Goal: Navigation & Orientation: Understand site structure

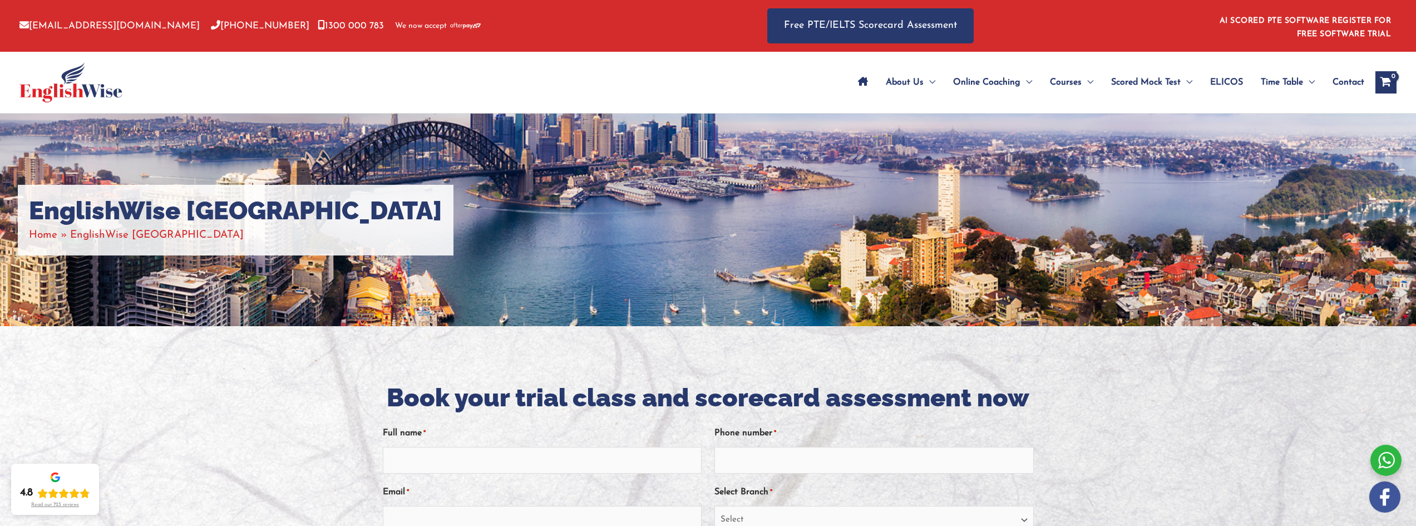
click at [1231, 81] on span "ELICOS" at bounding box center [1226, 82] width 33 height 39
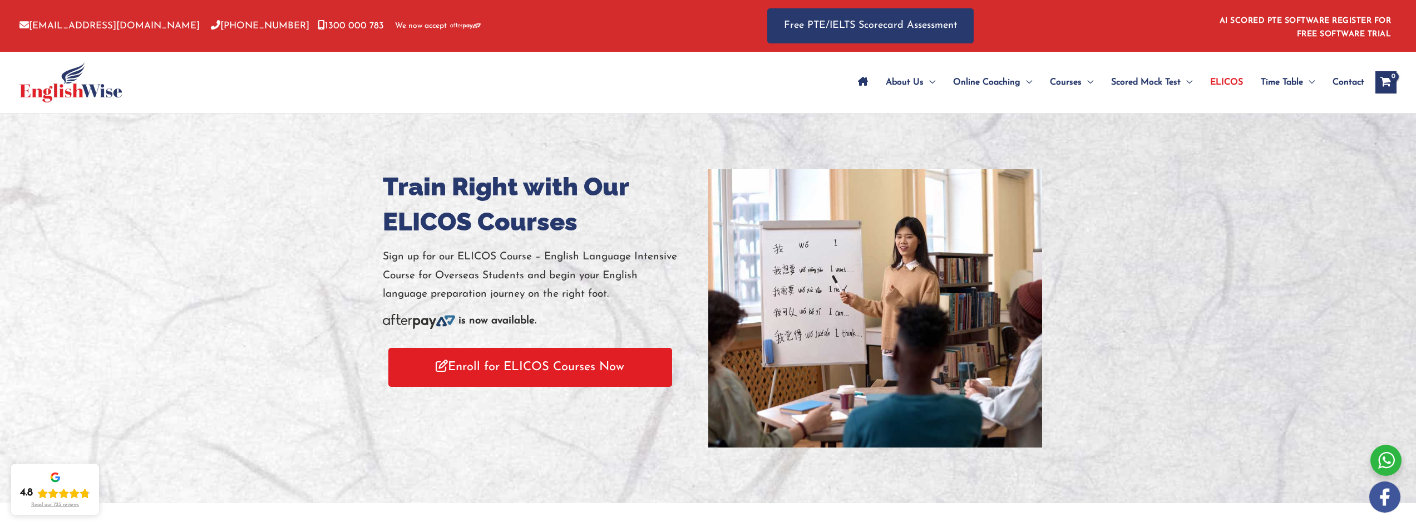
click at [100, 83] on img at bounding box center [70, 82] width 103 height 40
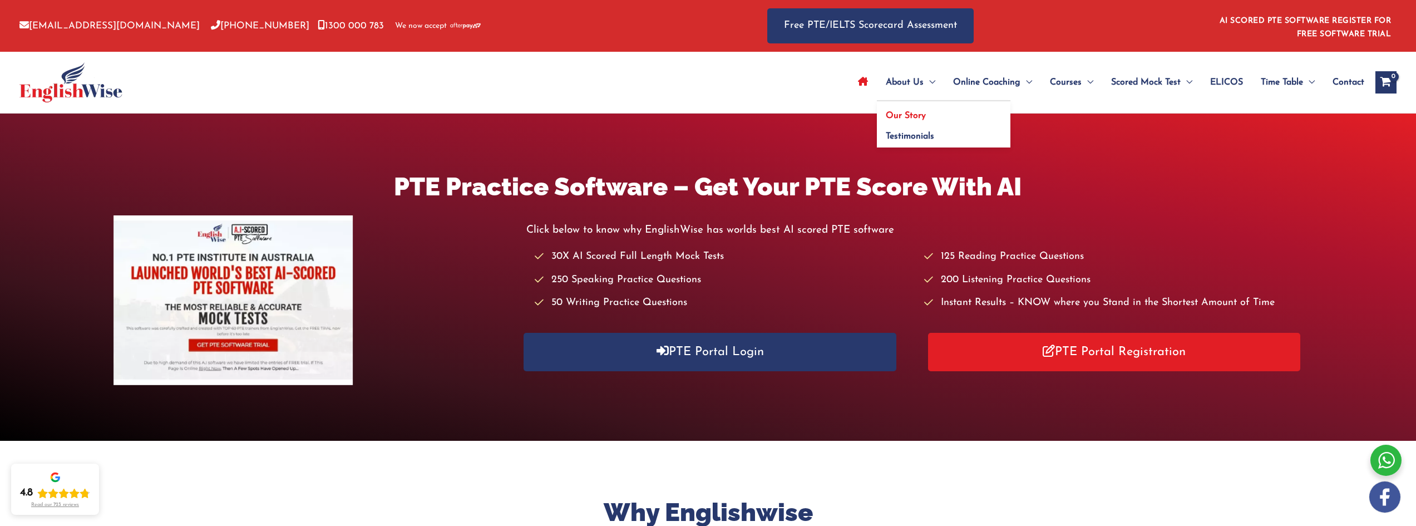
click at [903, 116] on span "Our Story" at bounding box center [906, 115] width 40 height 9
